Goal: Check status

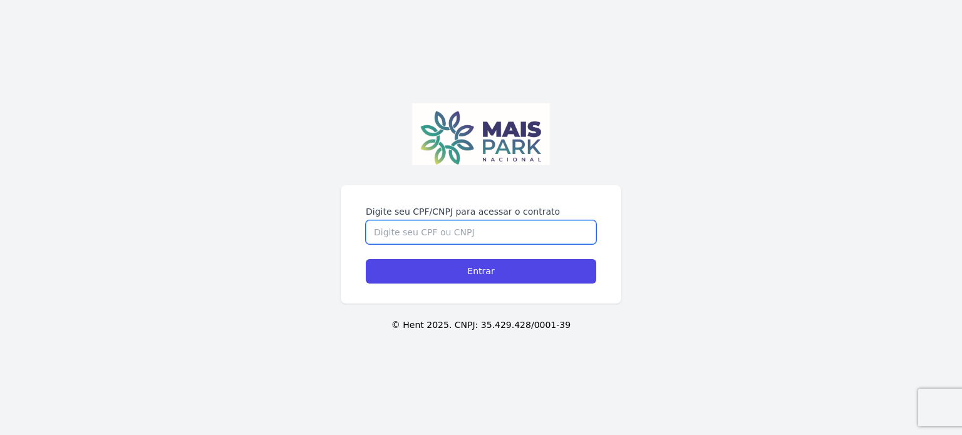
click at [518, 243] on input "Digite seu CPF/CNPJ para acessar o contrato" at bounding box center [481, 232] width 230 height 24
type input "12761091647"
click at [366, 259] on input "Entrar" at bounding box center [481, 271] width 230 height 24
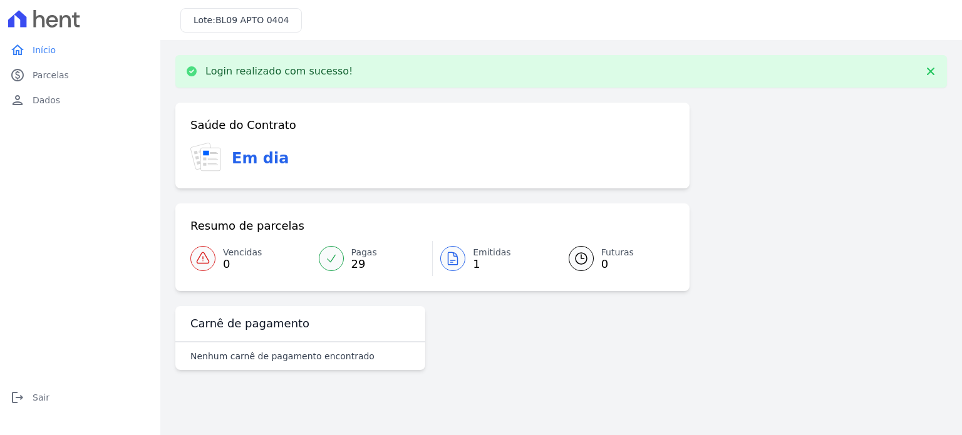
click at [480, 264] on span "1" at bounding box center [492, 264] width 38 height 10
